Goal: Task Accomplishment & Management: Manage account settings

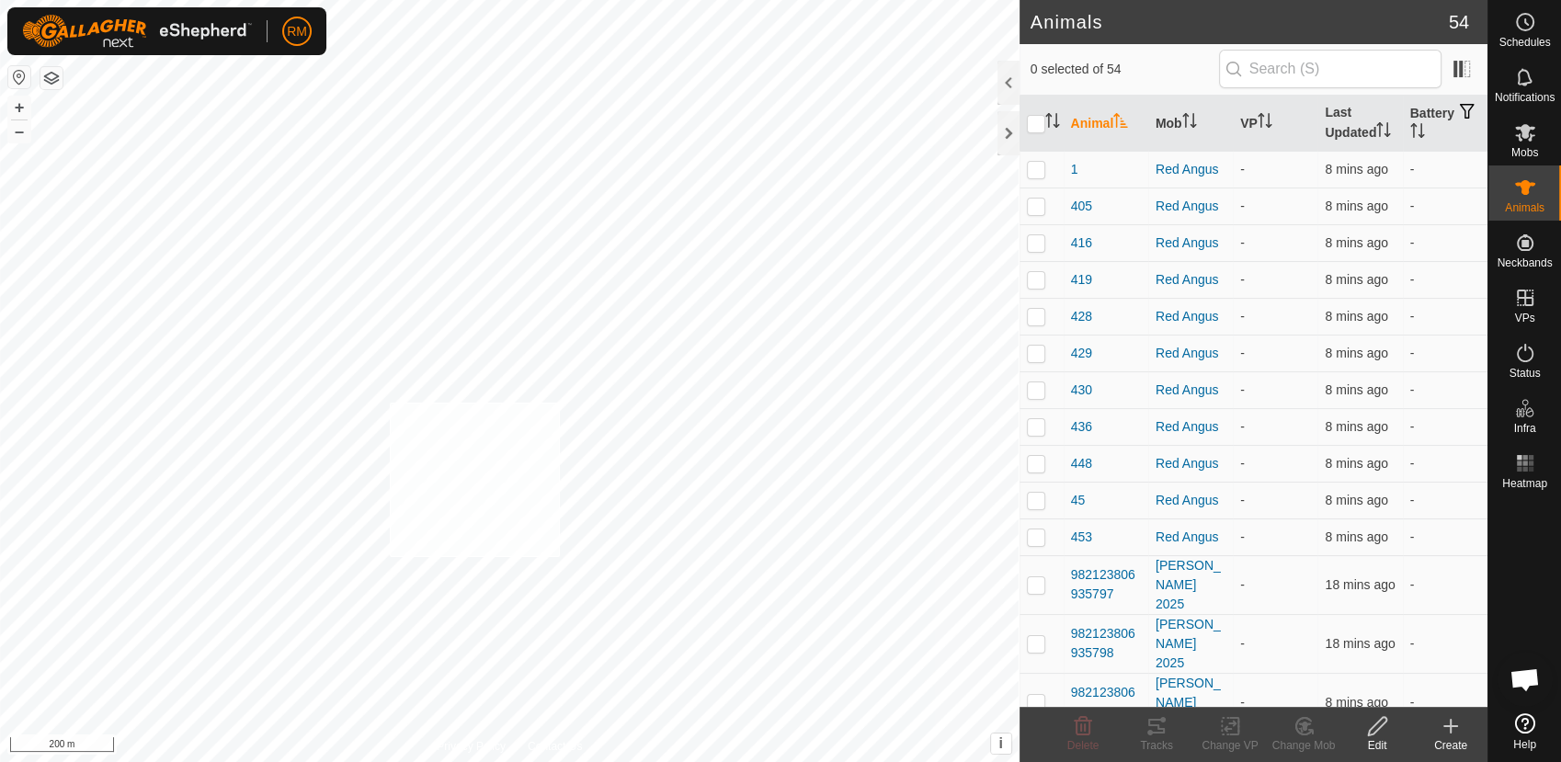
checkbox input "true"
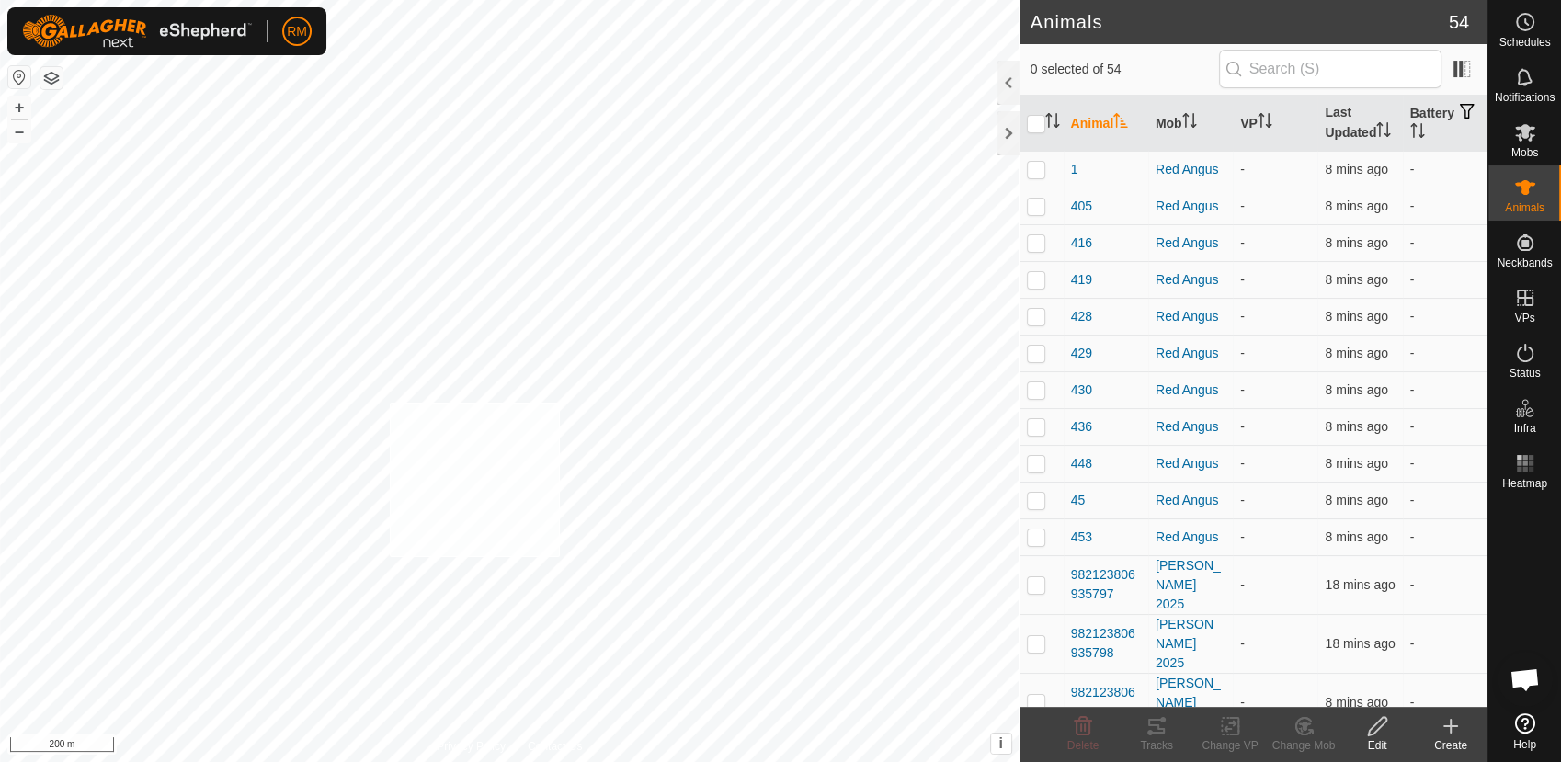
checkbox input "true"
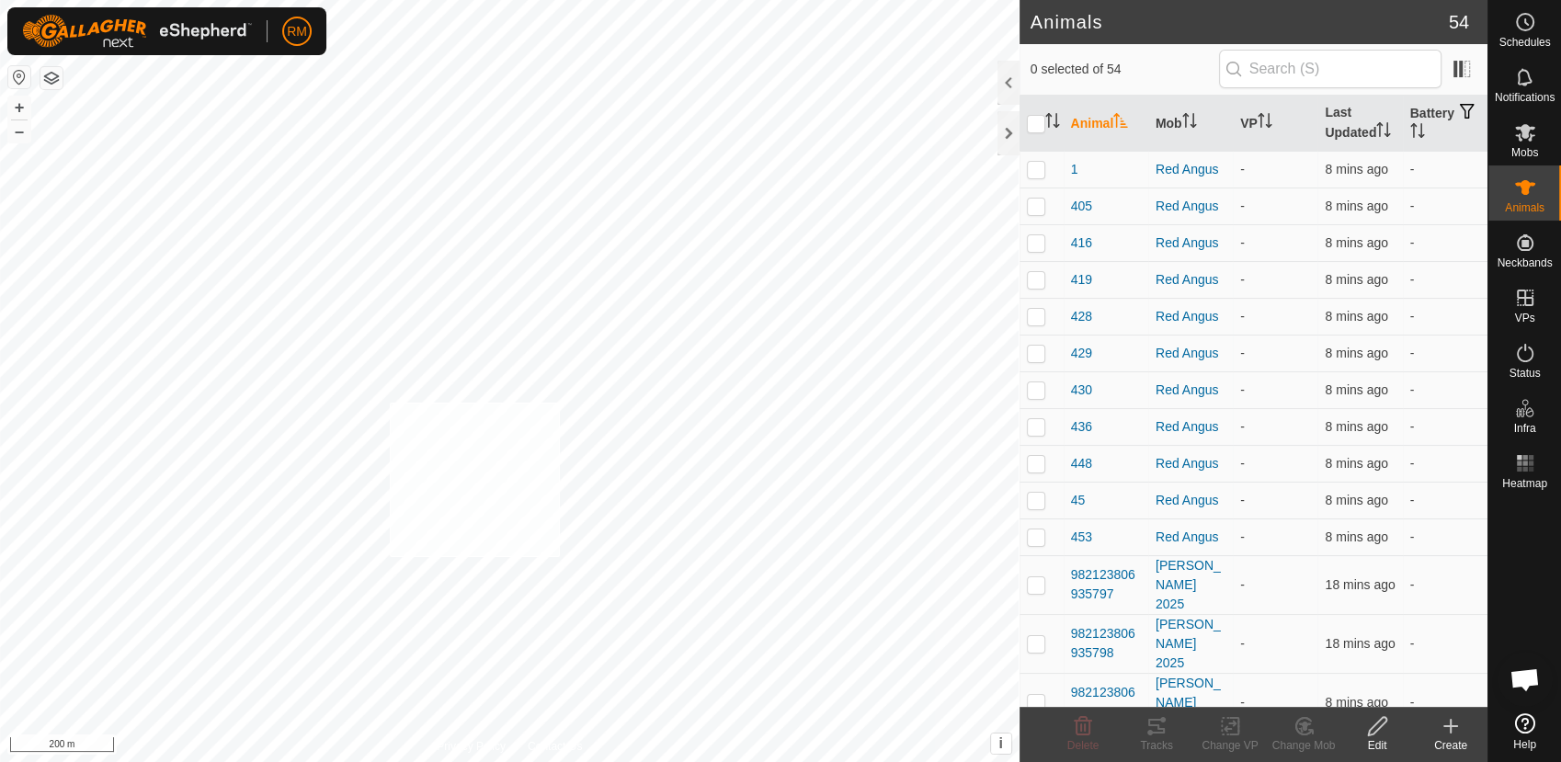
checkbox input "true"
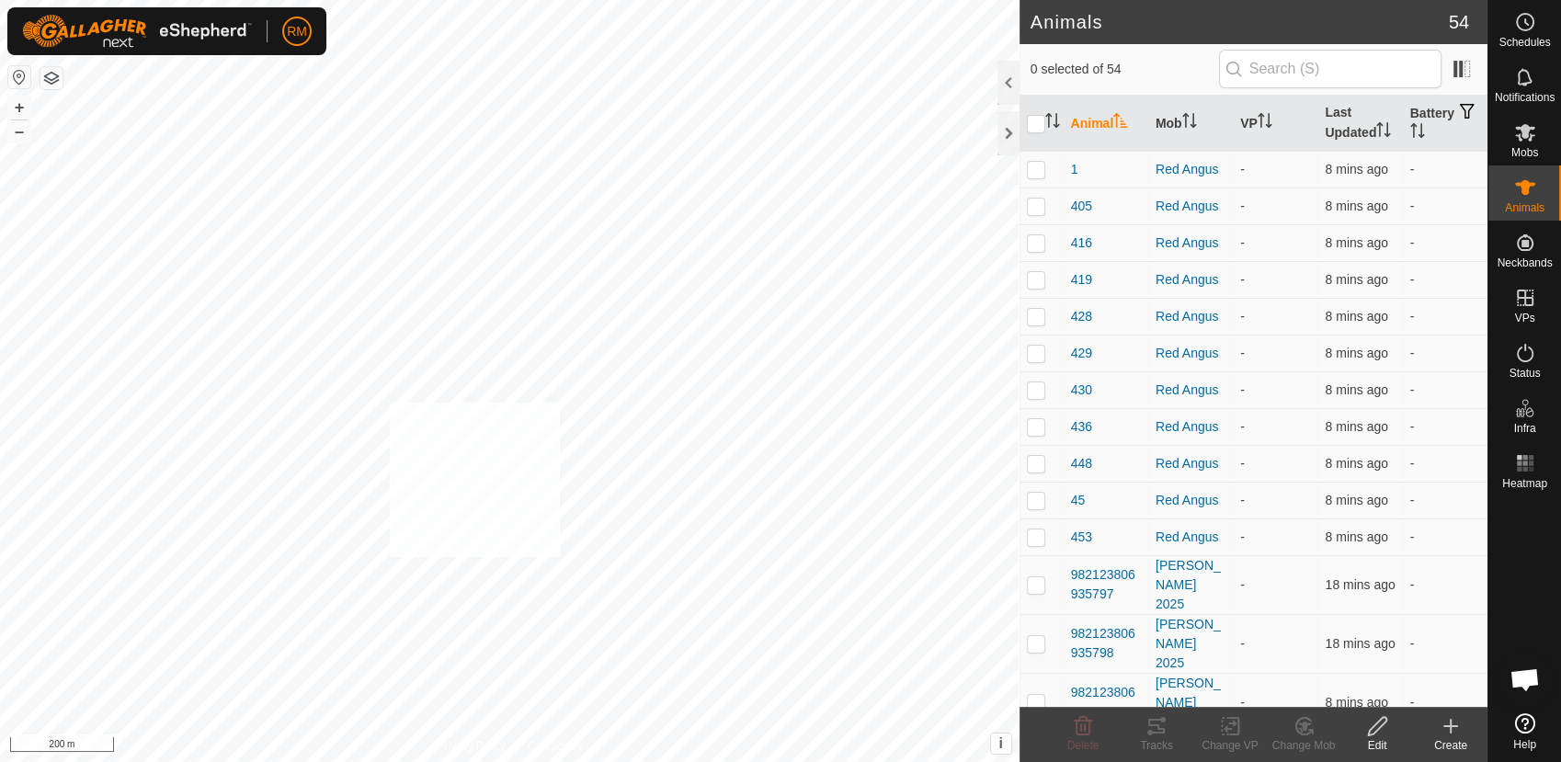
checkbox input "true"
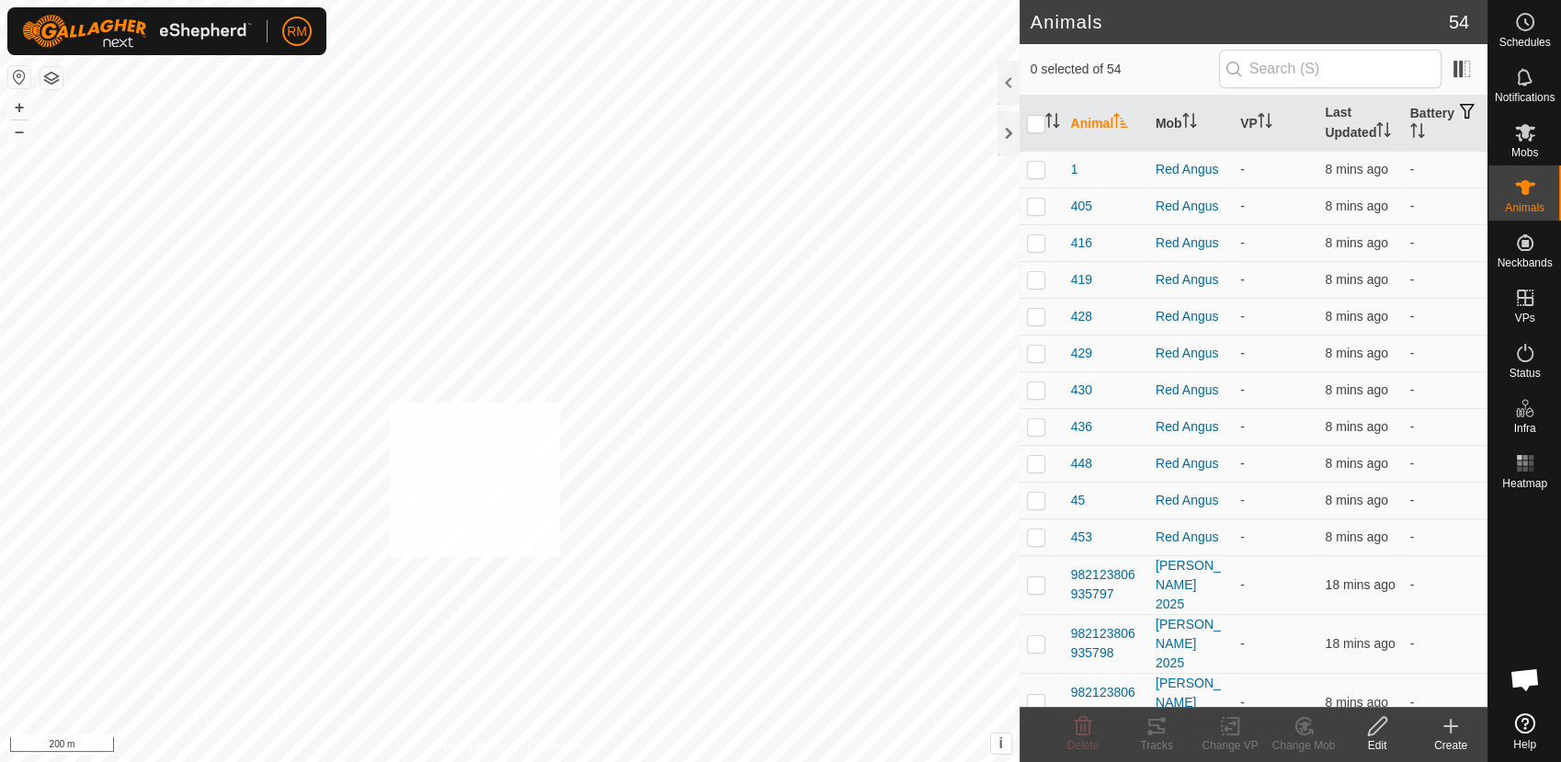
checkbox input "true"
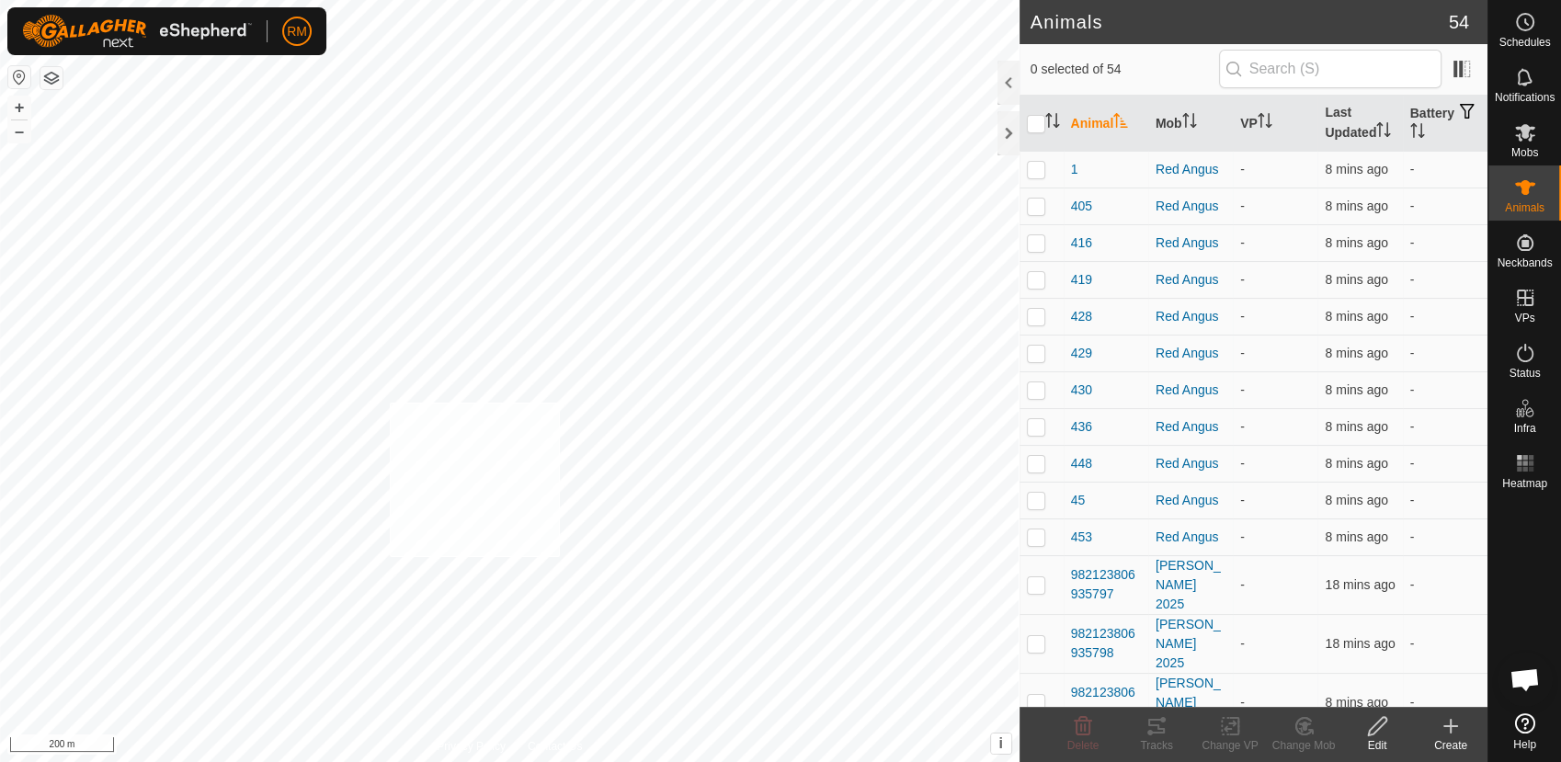
checkbox input "true"
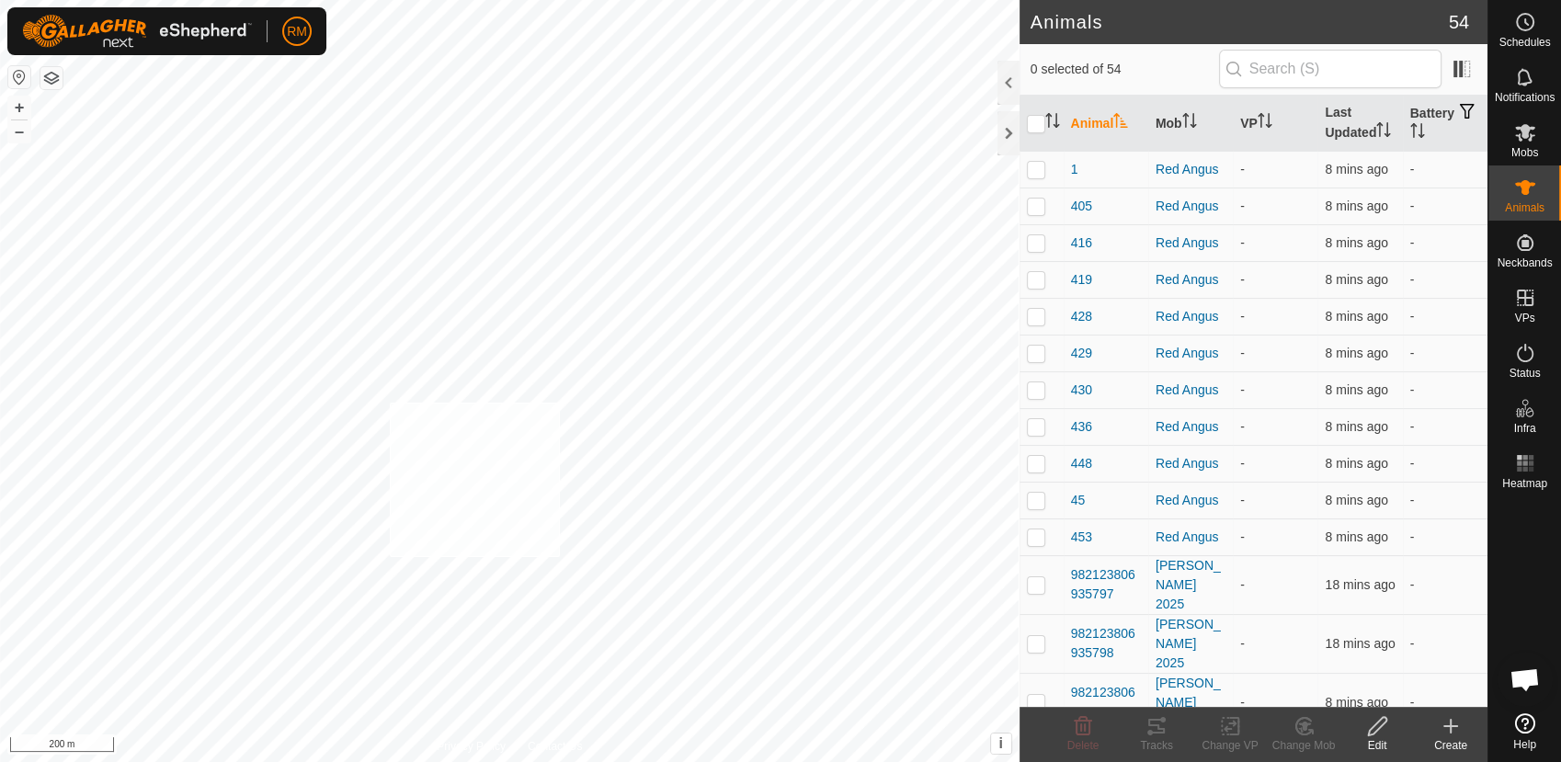
checkbox input "true"
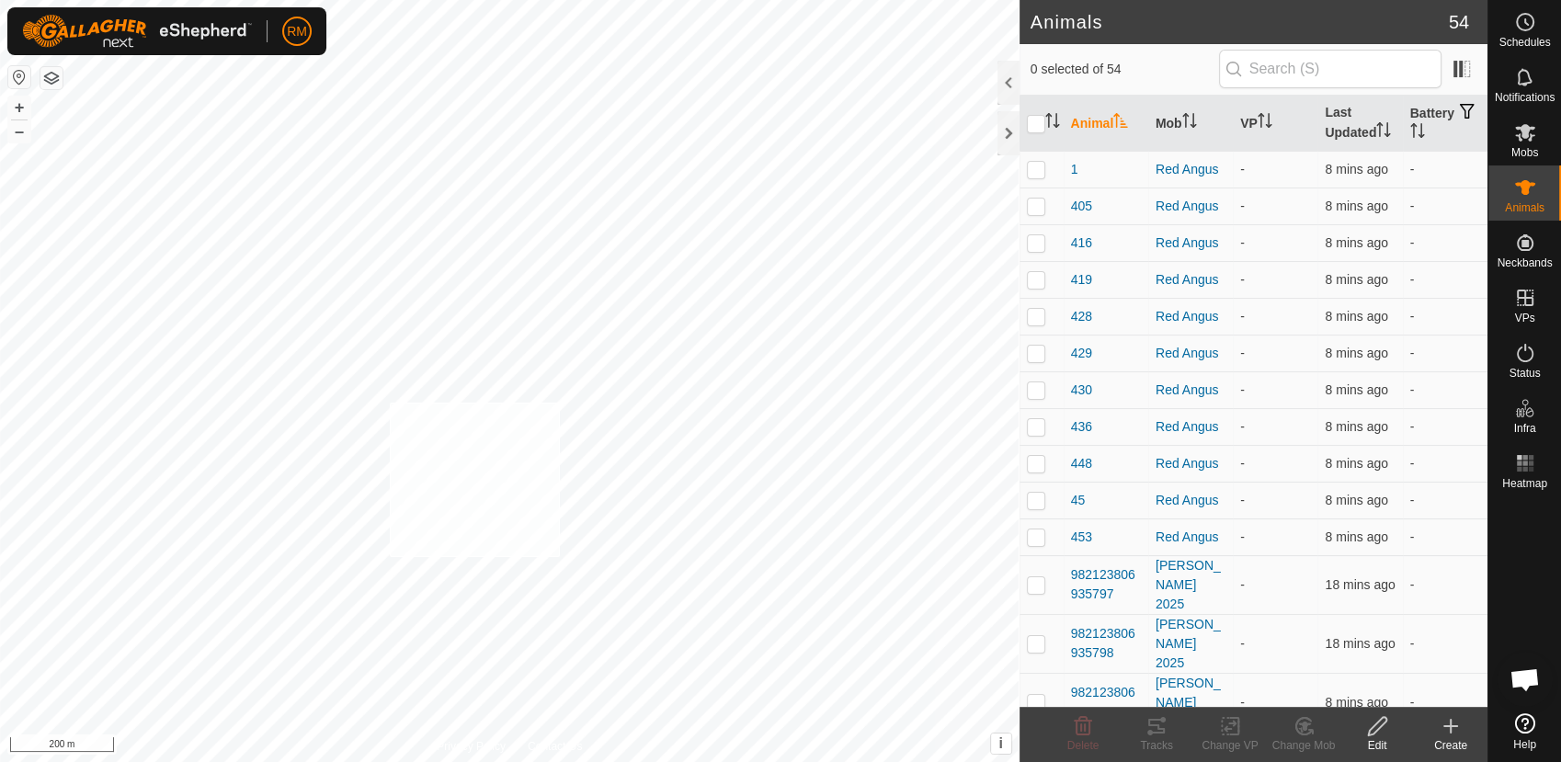
checkbox input "true"
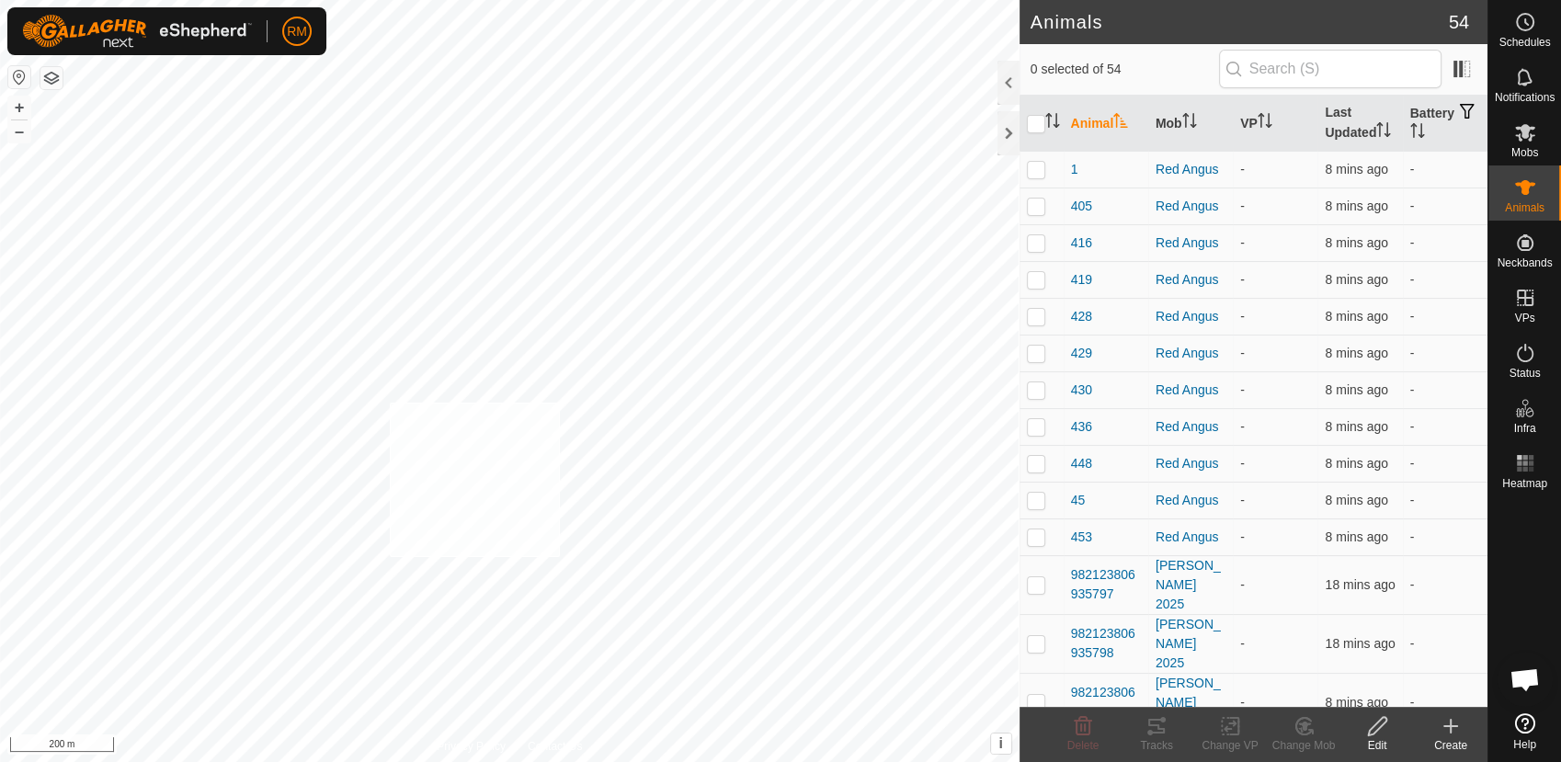
checkbox input "true"
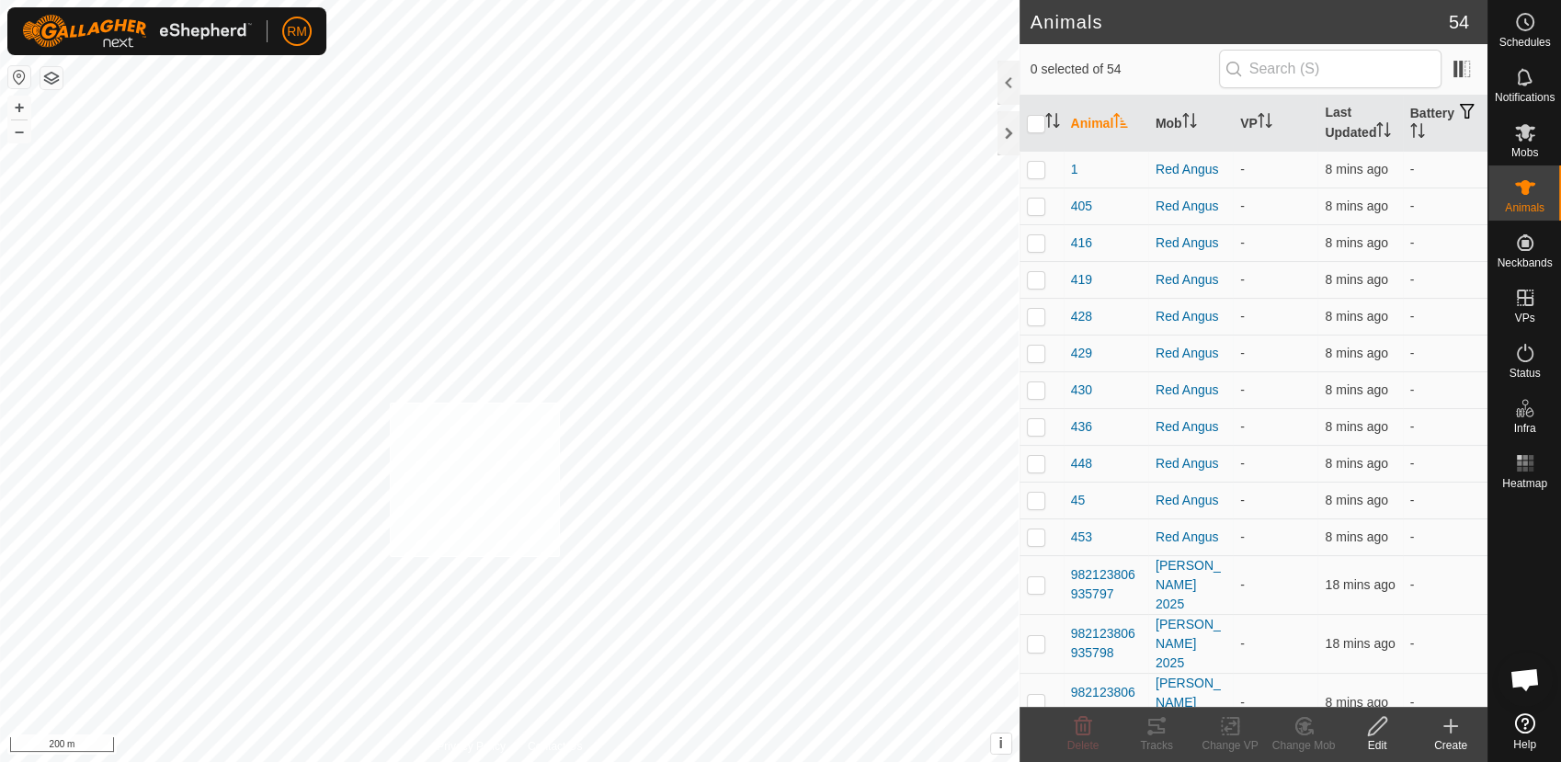
checkbox input "true"
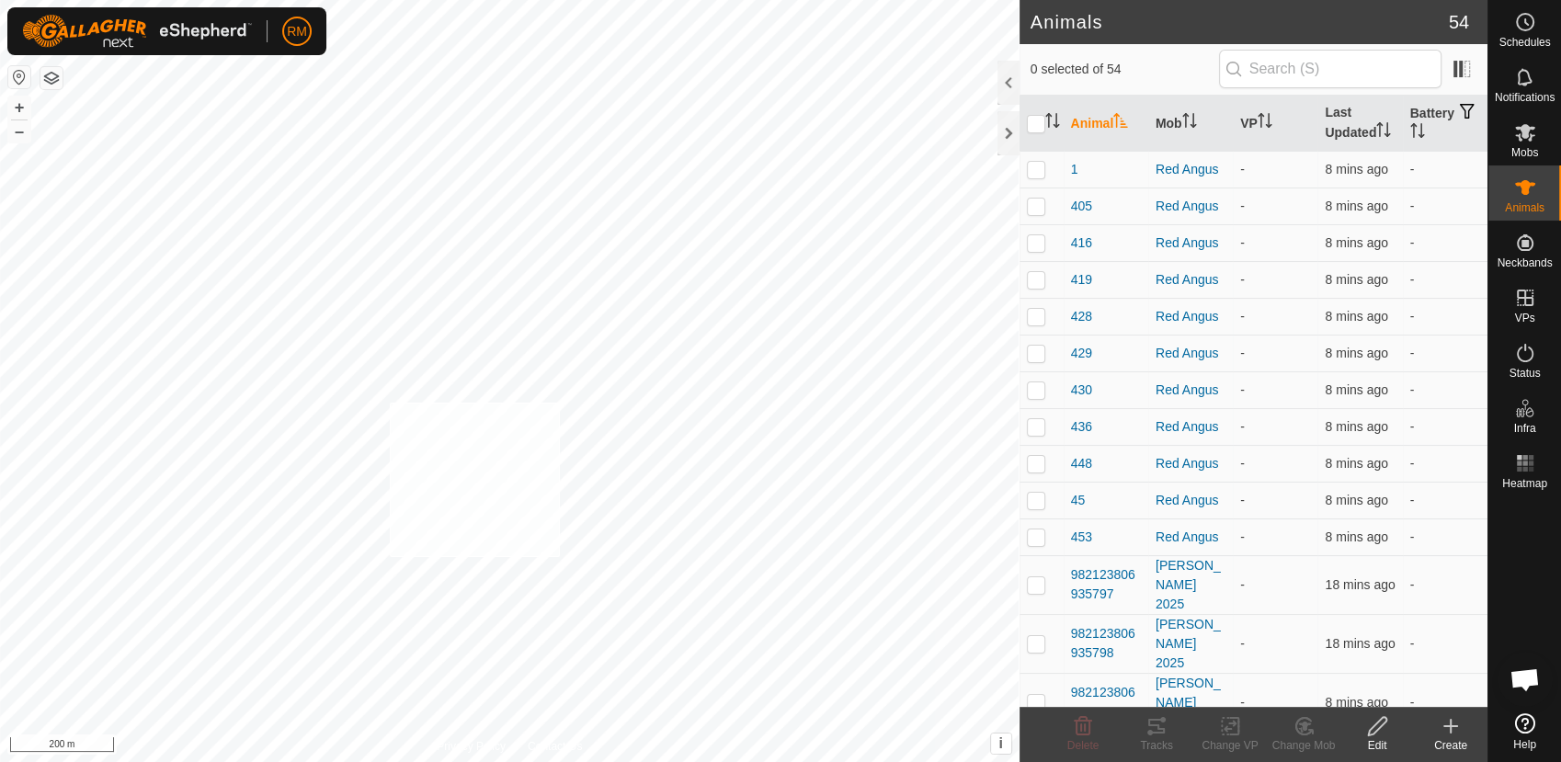
checkbox input "true"
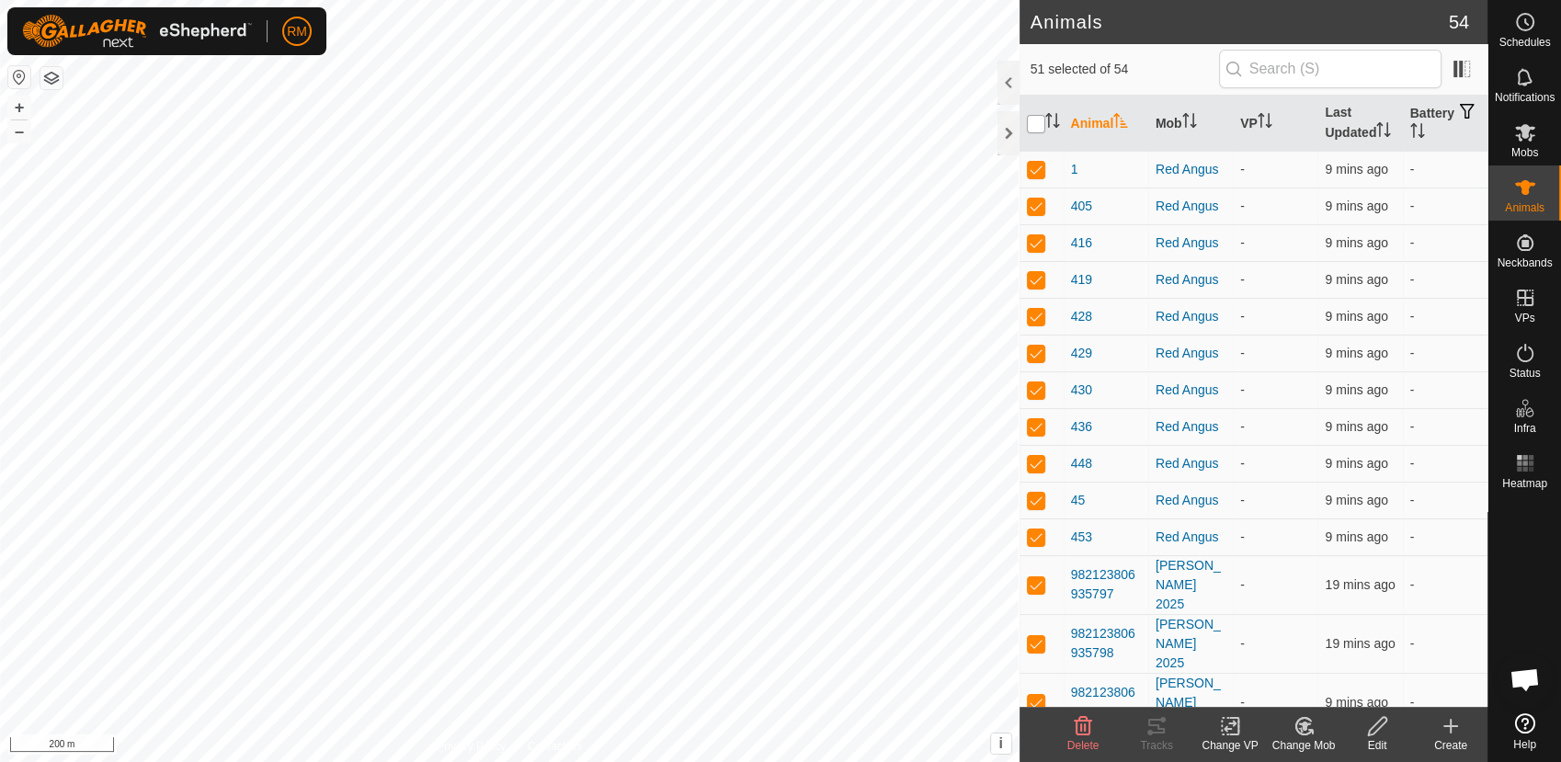
click at [1035, 119] on input "checkbox" at bounding box center [1036, 124] width 18 height 18
checkbox input "true"
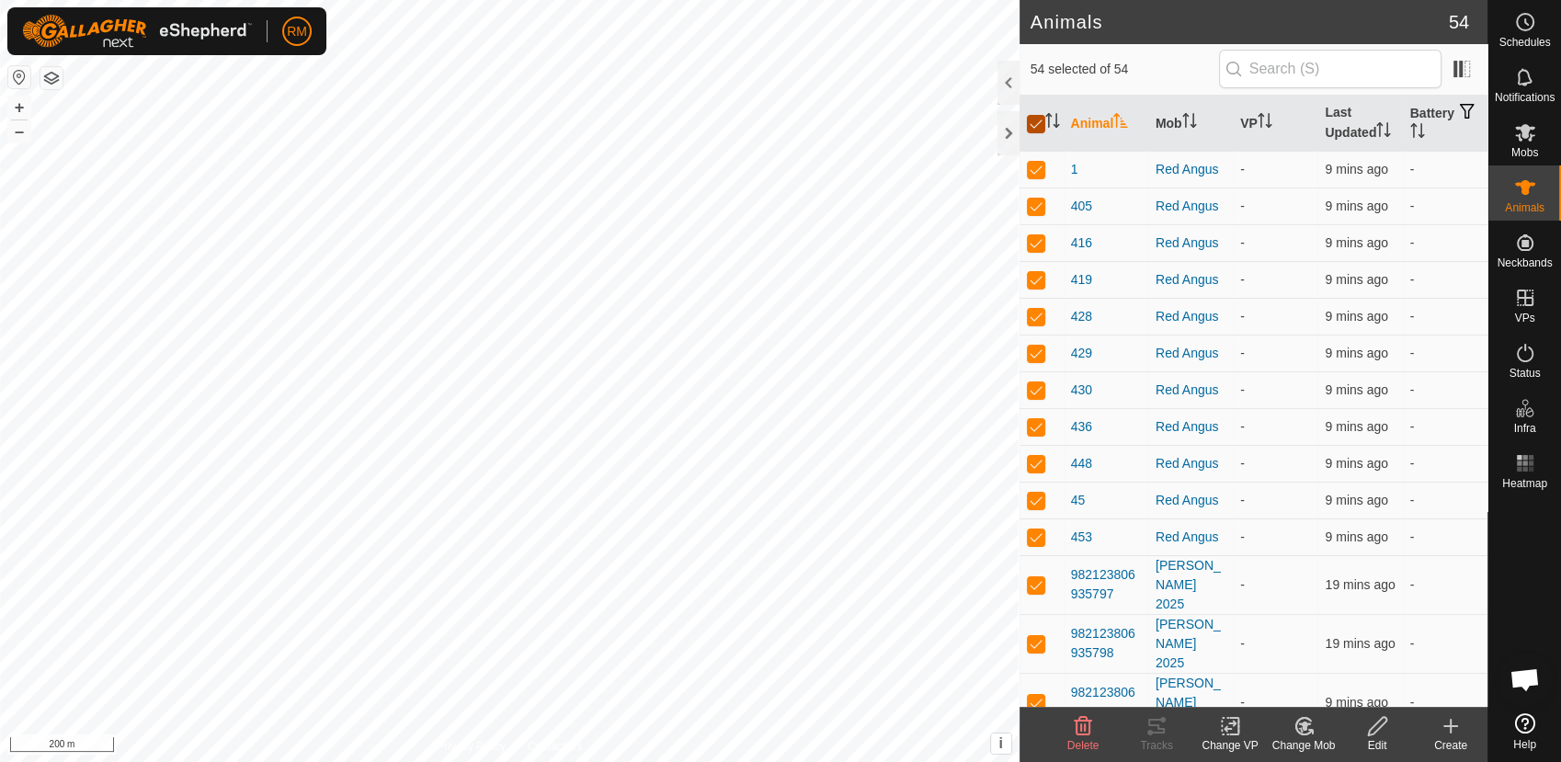
click at [1035, 119] on input "checkbox" at bounding box center [1036, 124] width 18 height 18
checkbox input "false"
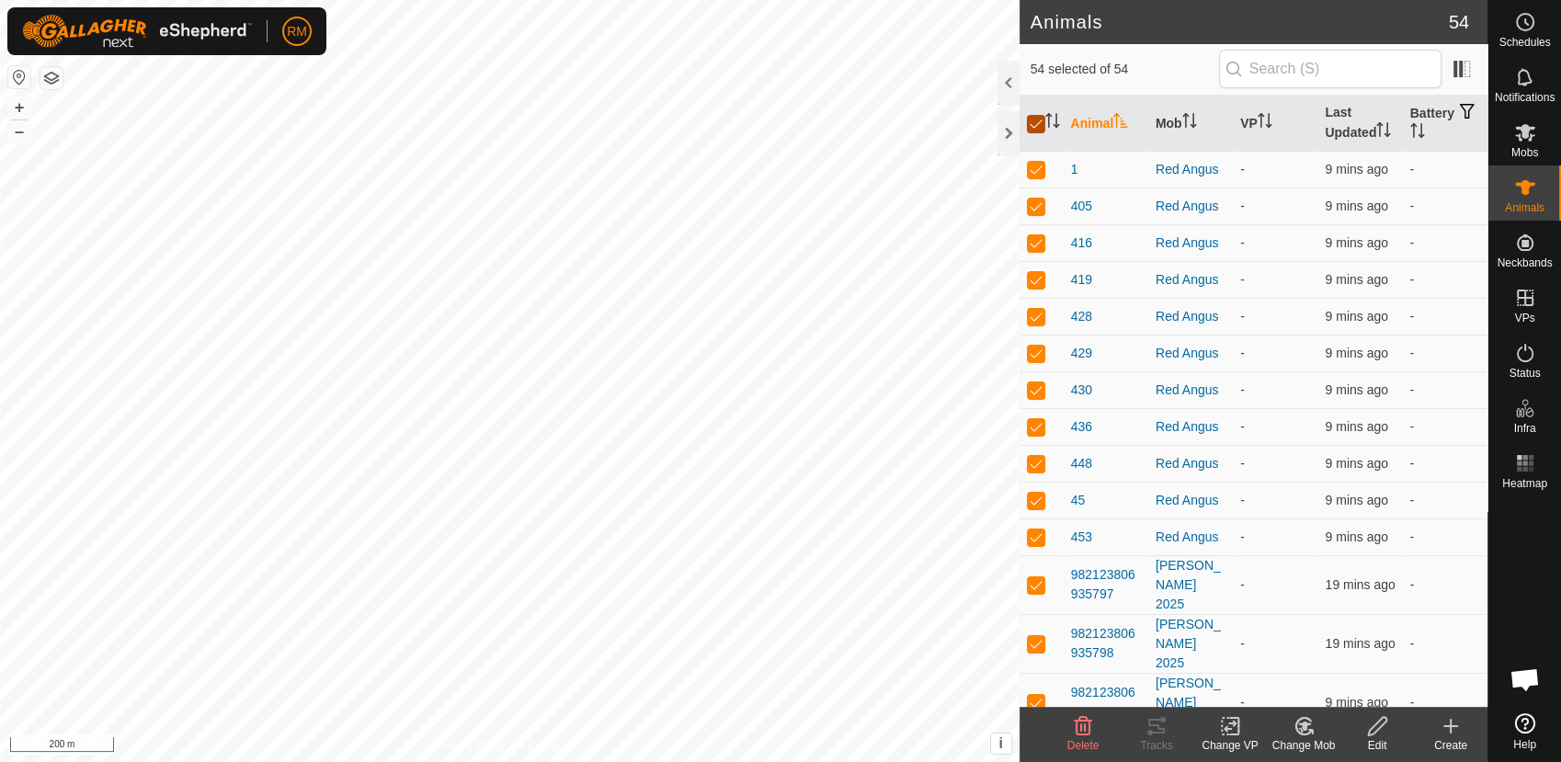
checkbox input "false"
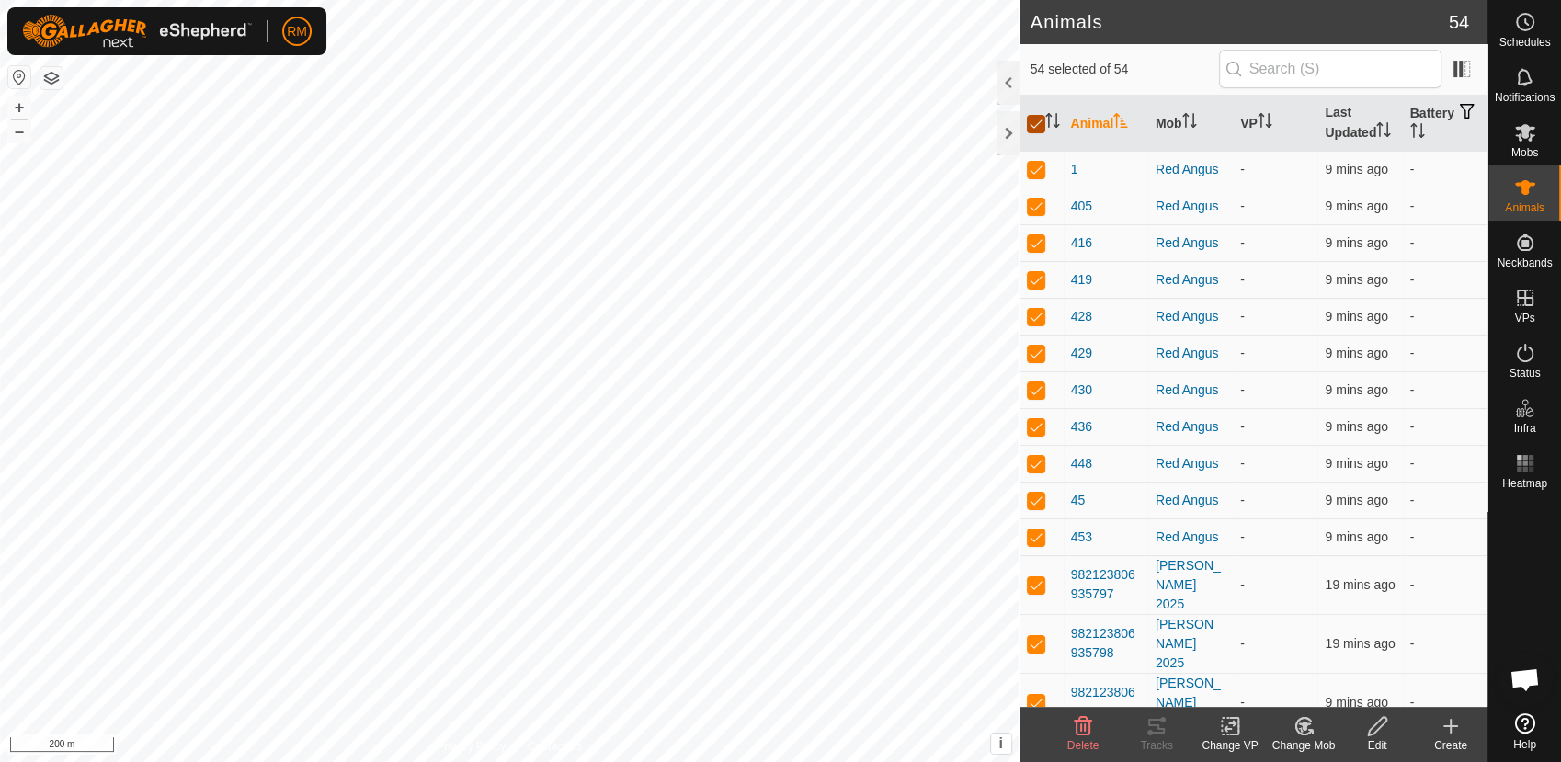
checkbox input "false"
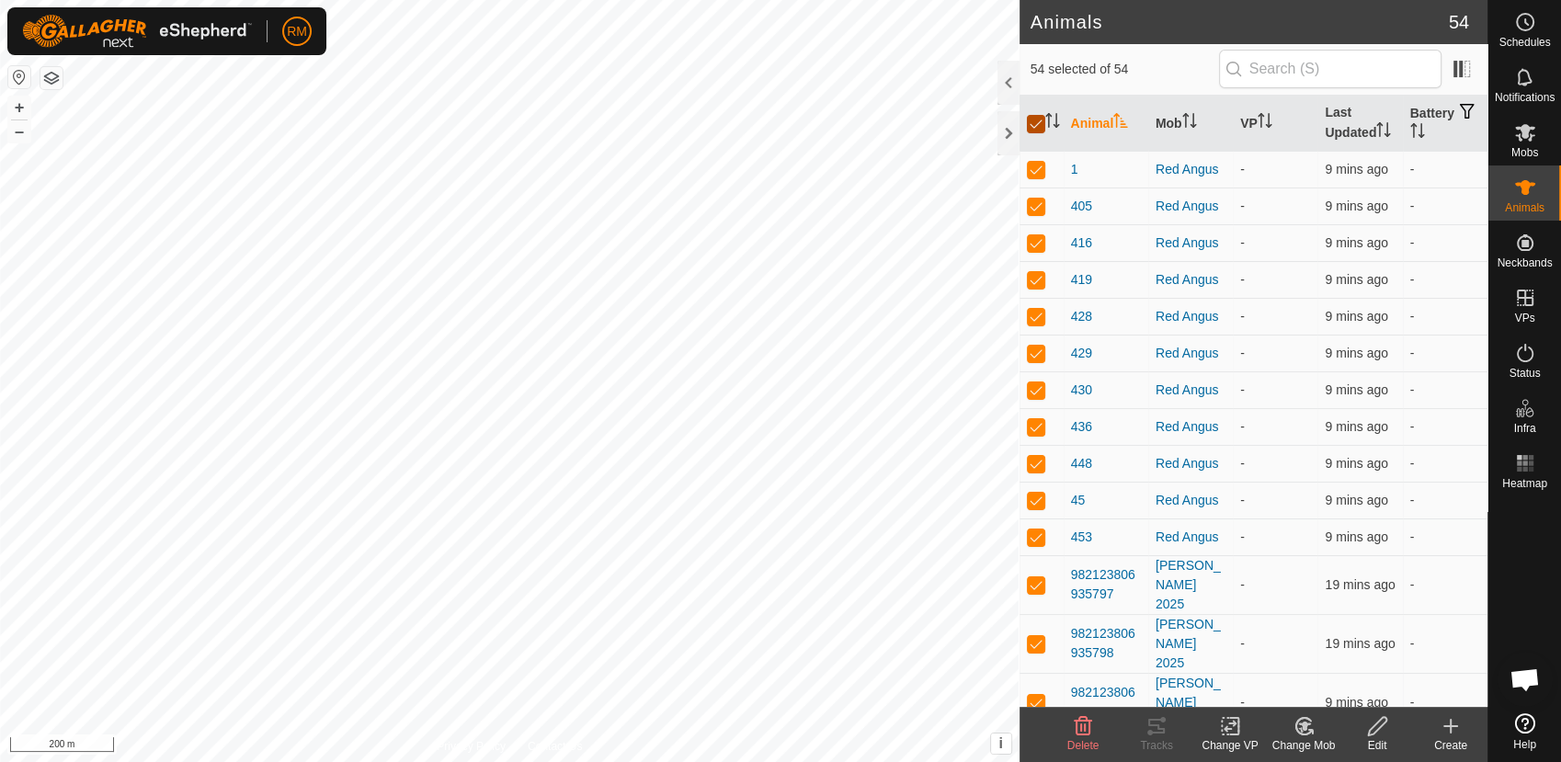
checkbox input "false"
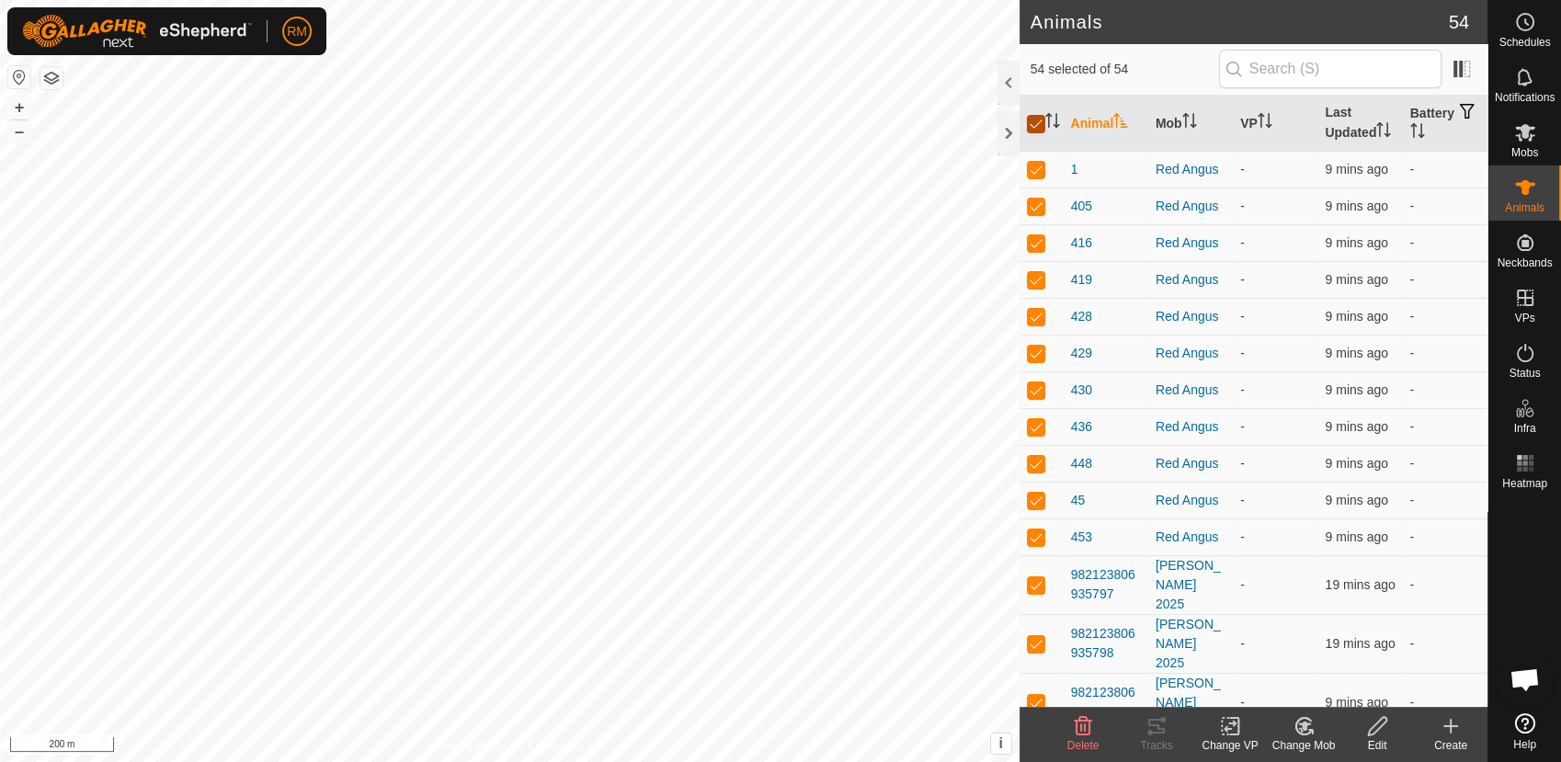
checkbox input "false"
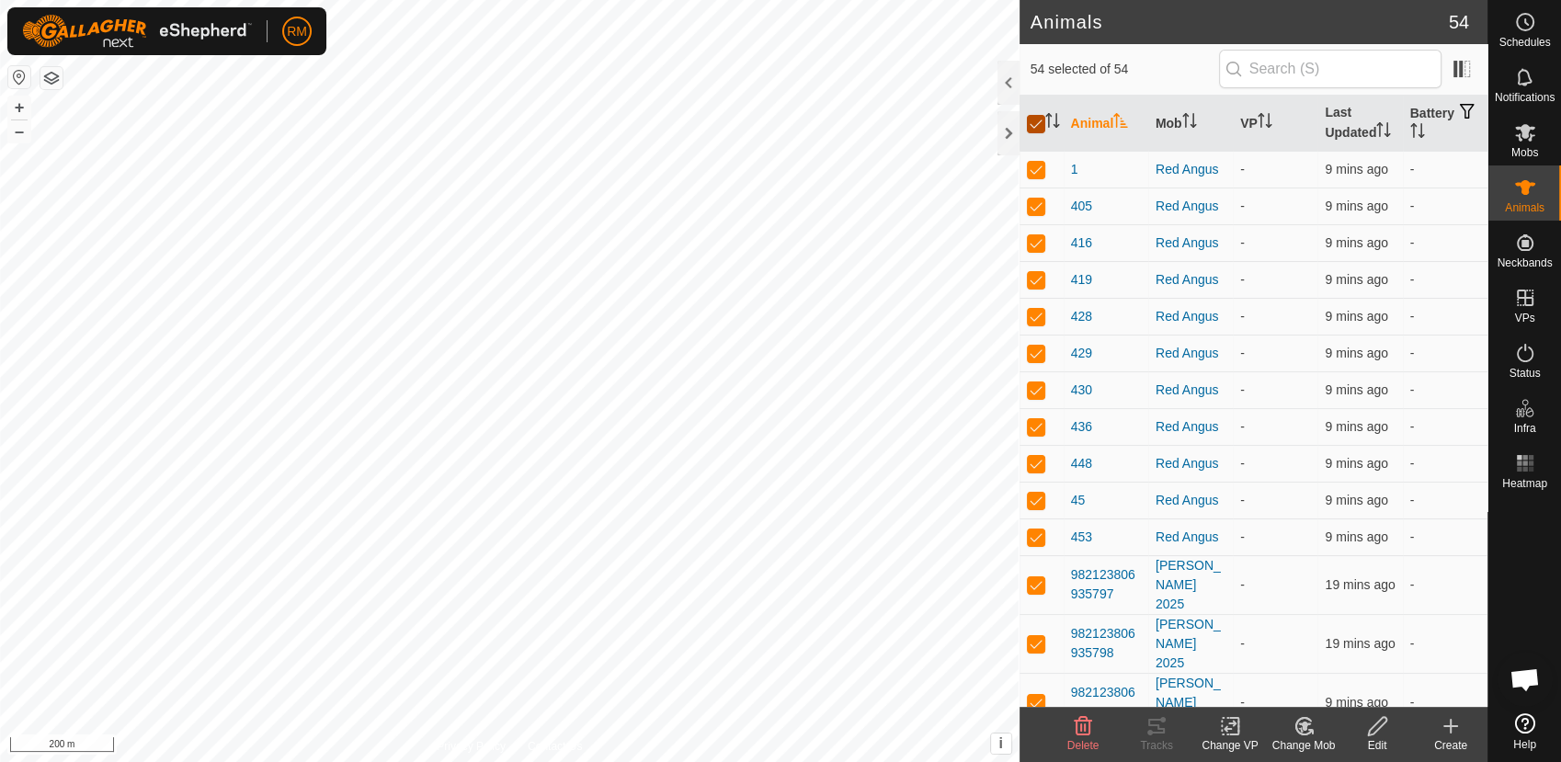
checkbox input "false"
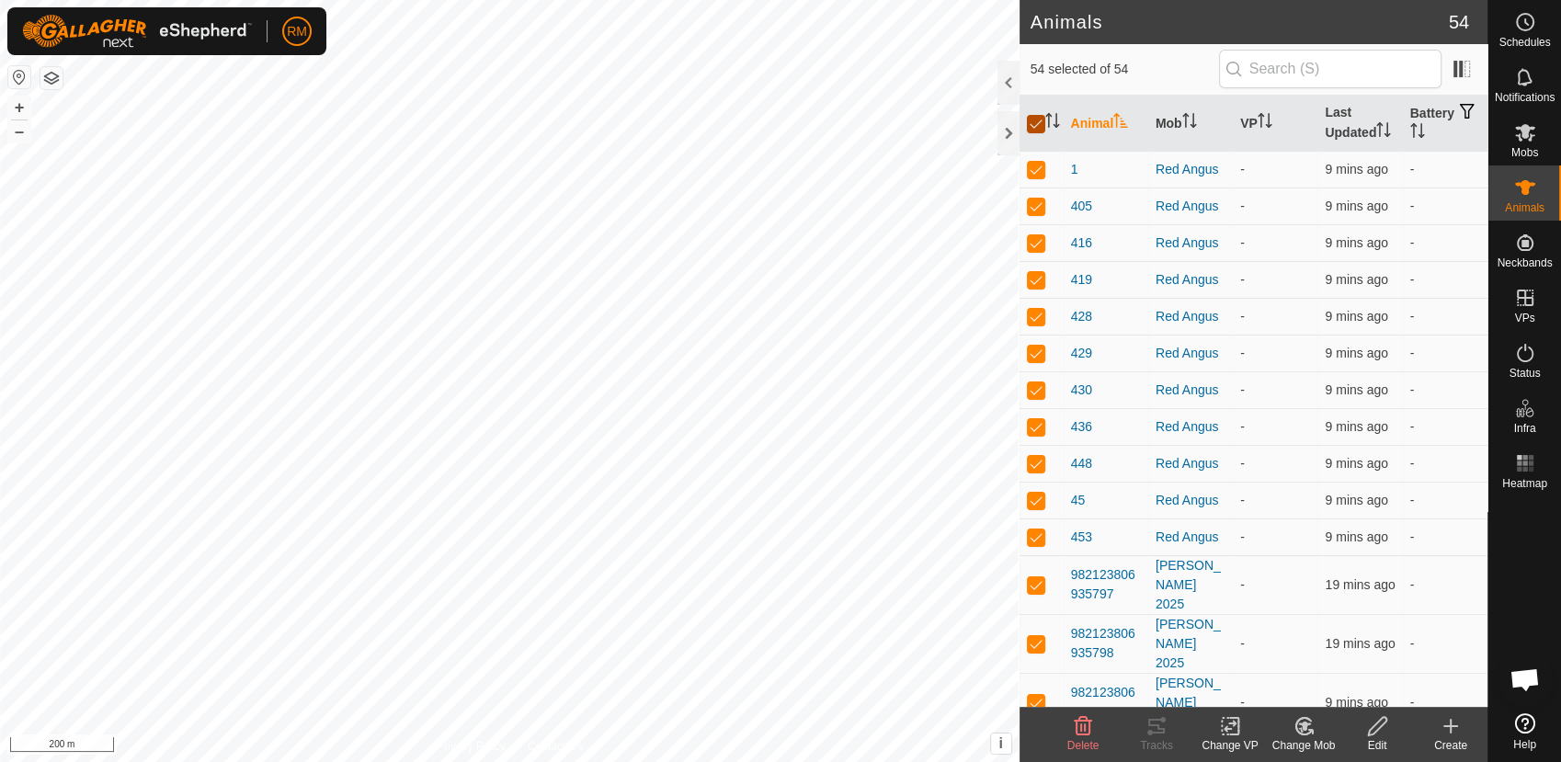
checkbox input "false"
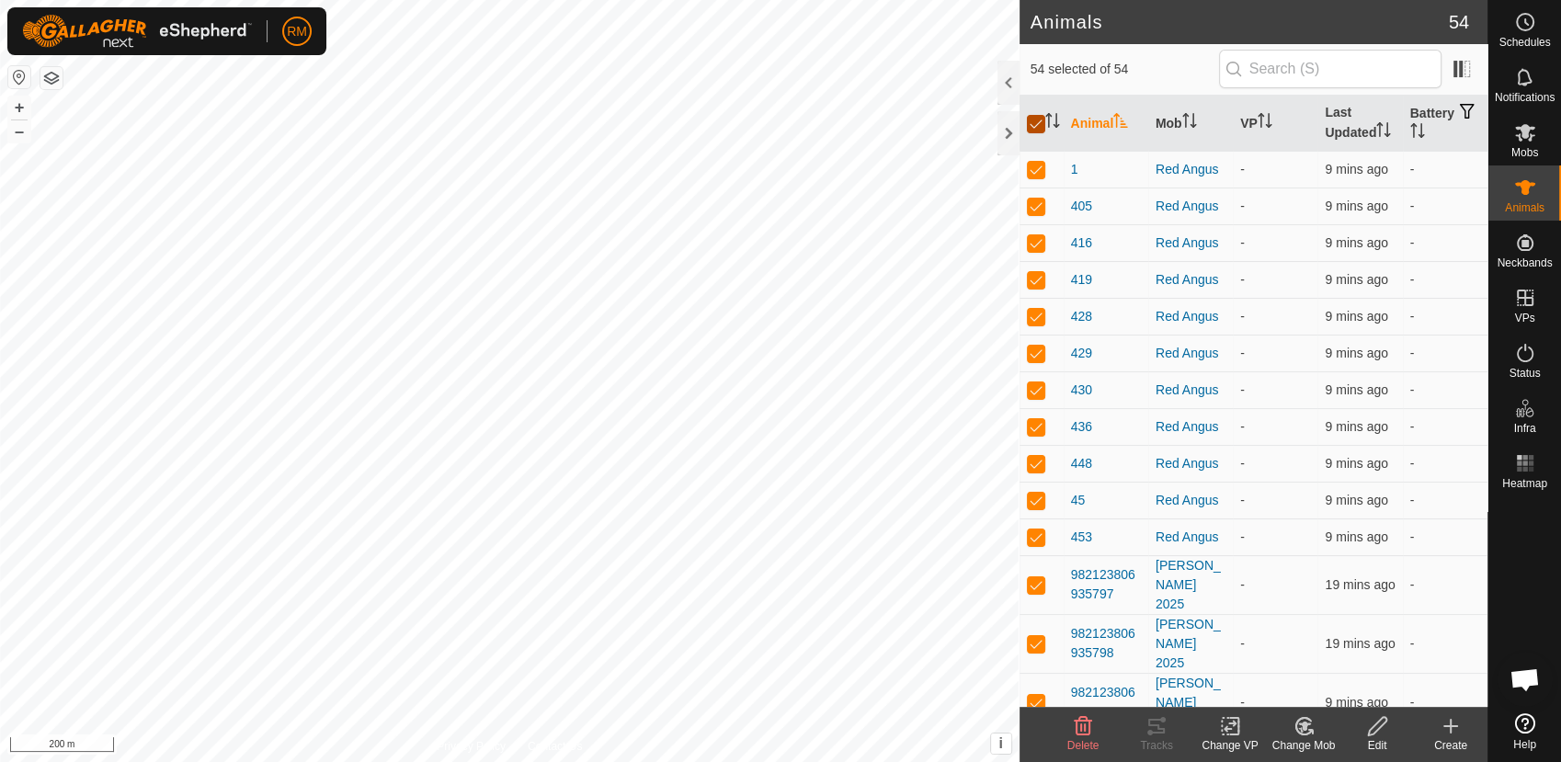
checkbox input "false"
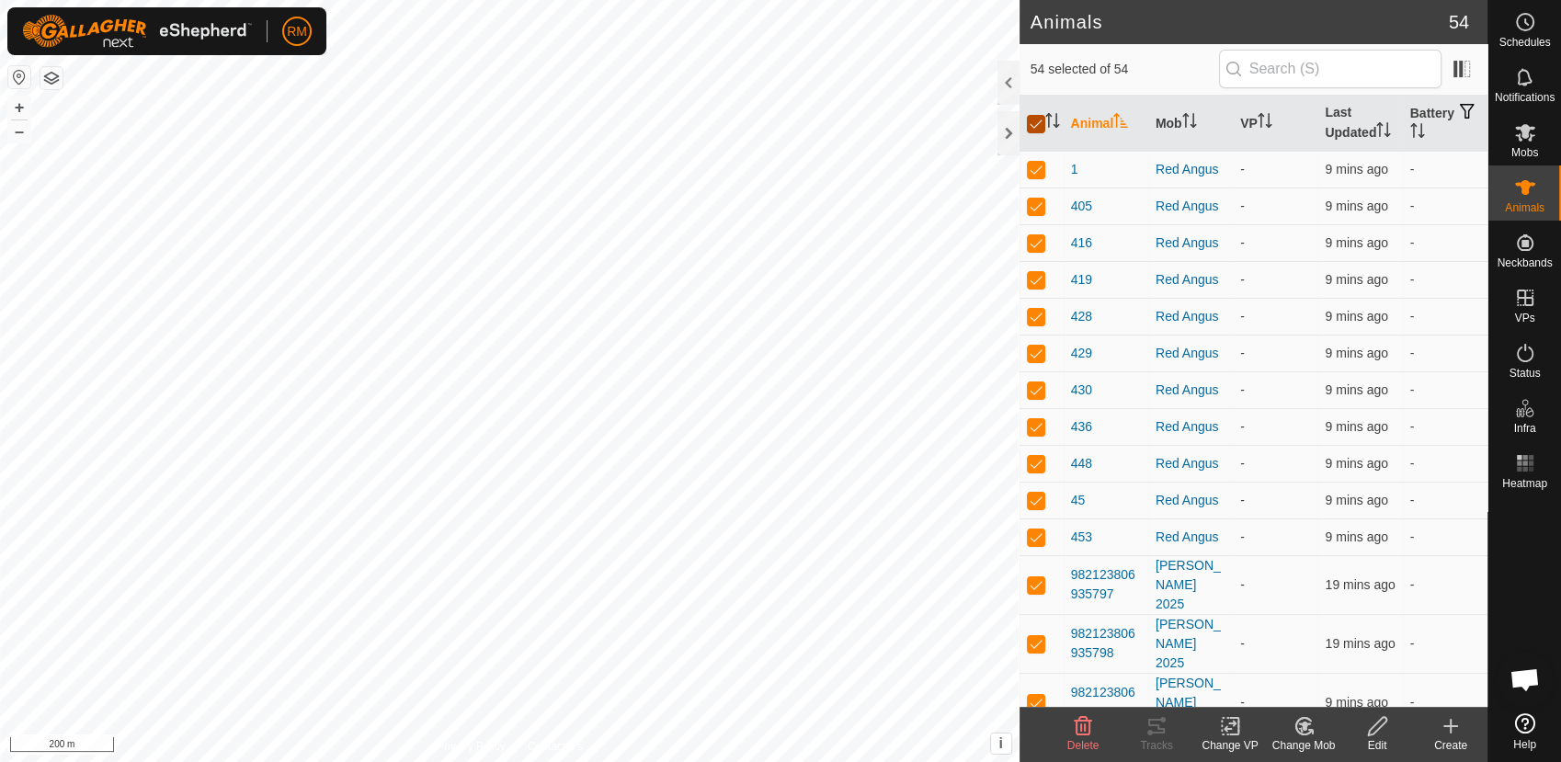
checkbox input "false"
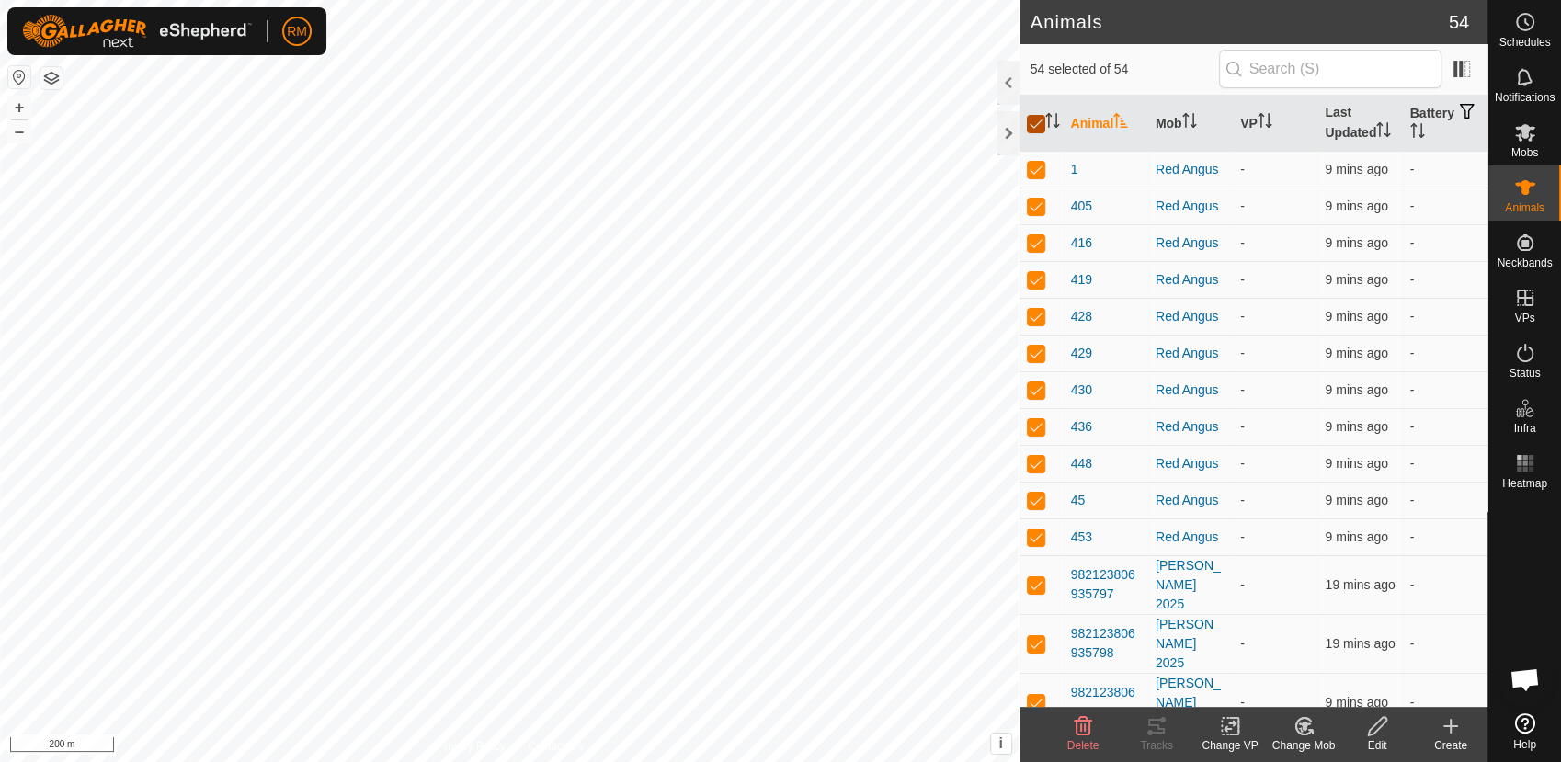
checkbox input "false"
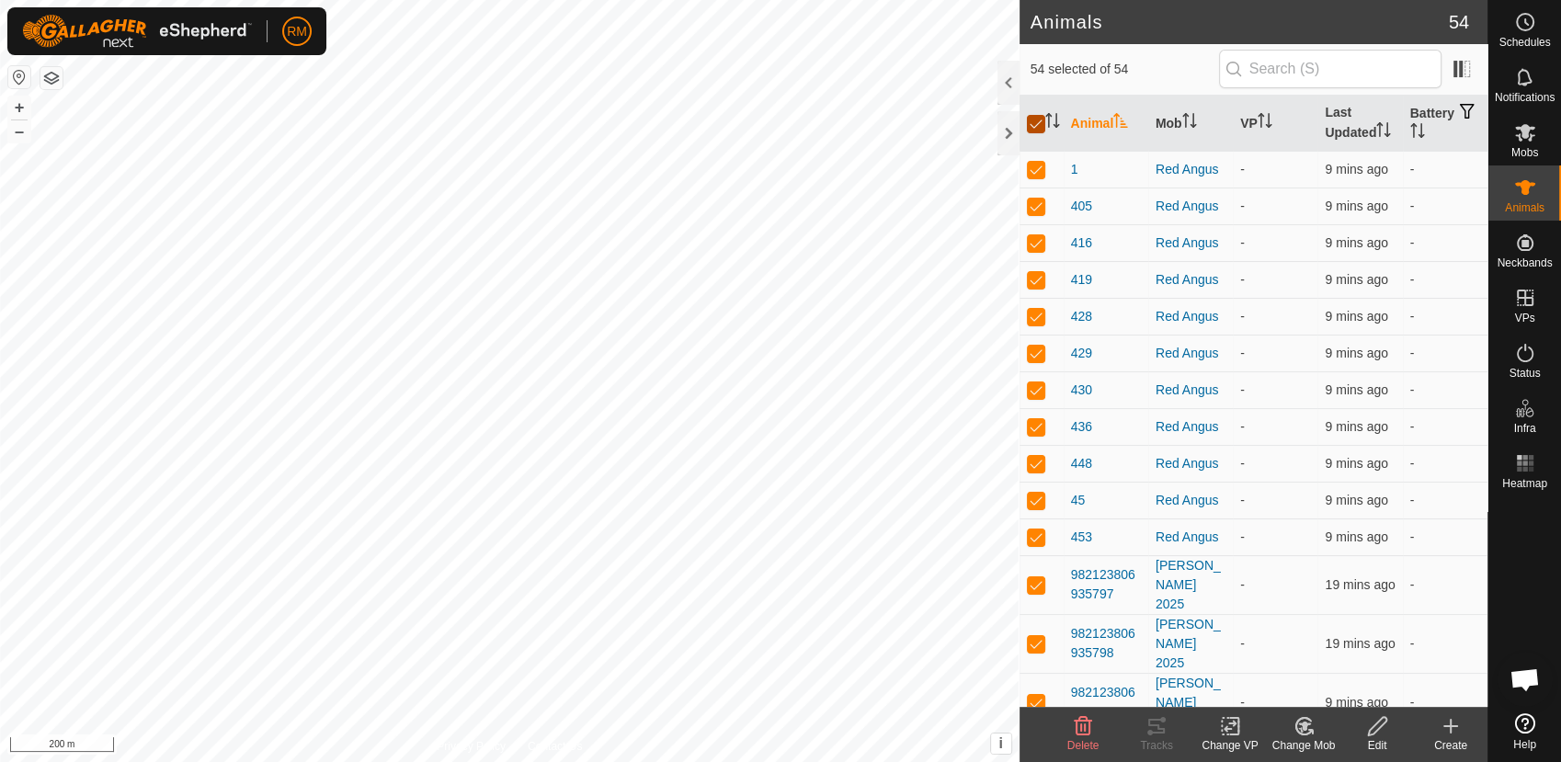
checkbox input "false"
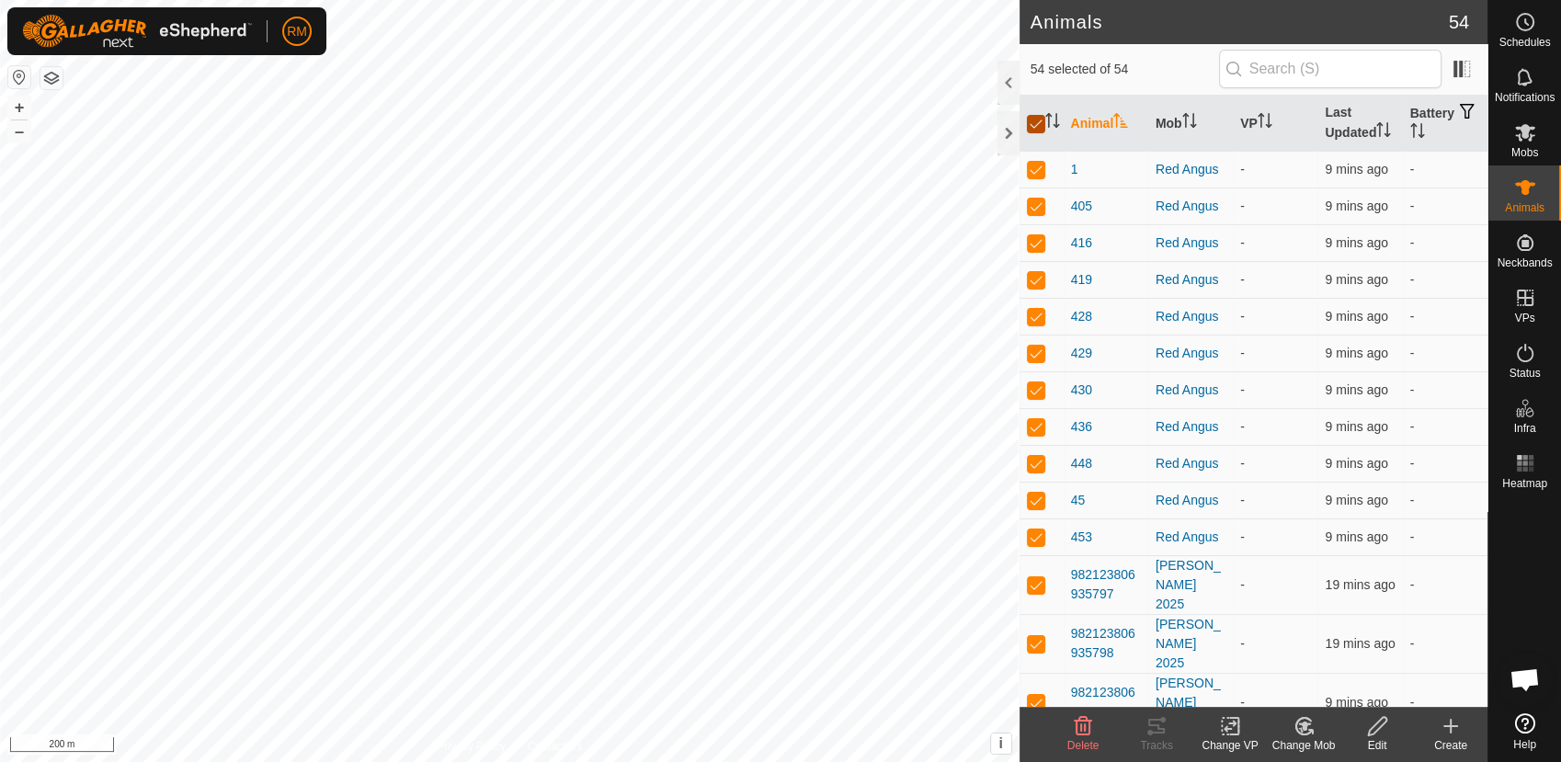
checkbox input "false"
